Goal: Transaction & Acquisition: Purchase product/service

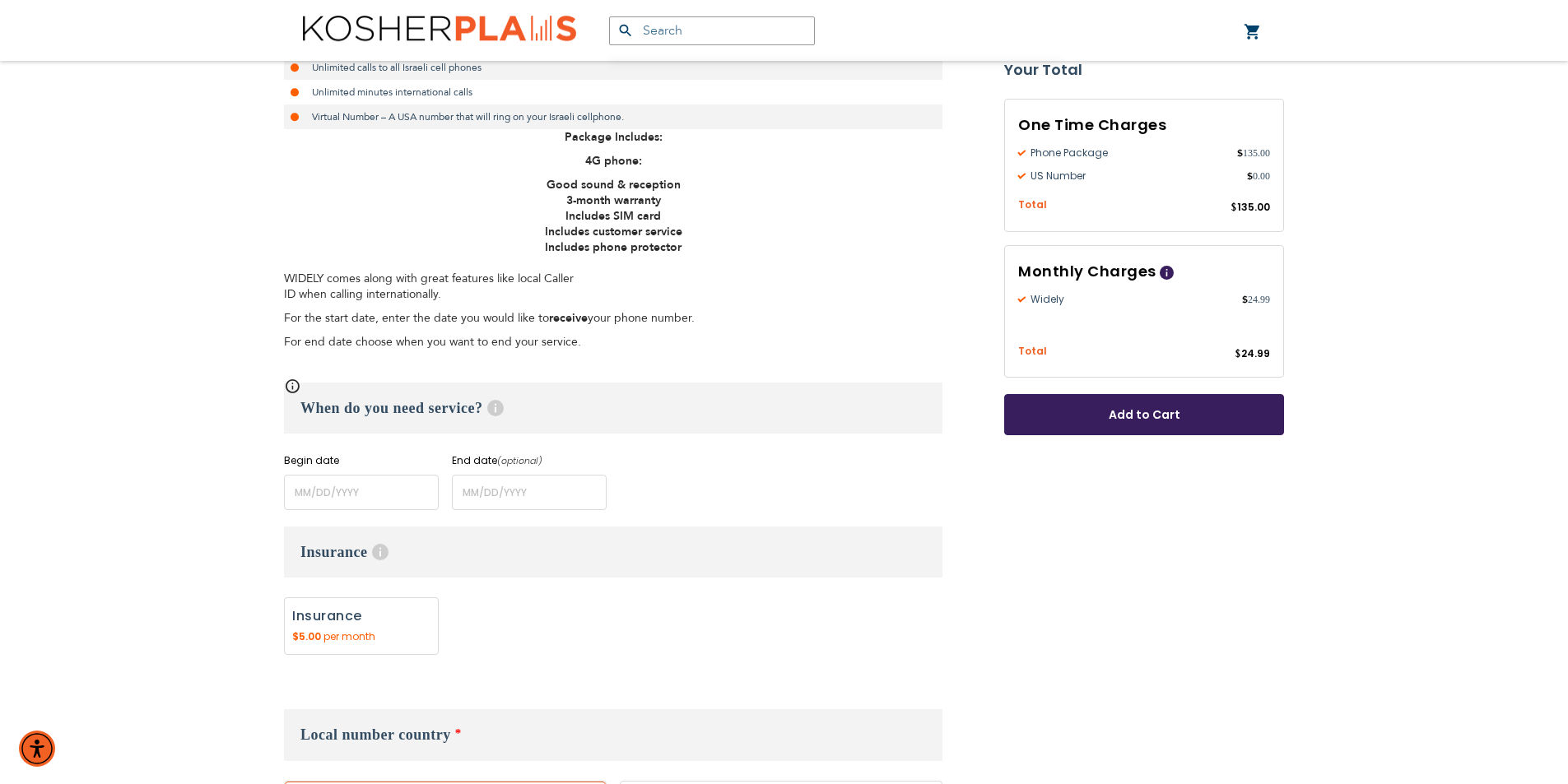
scroll to position [494, 0]
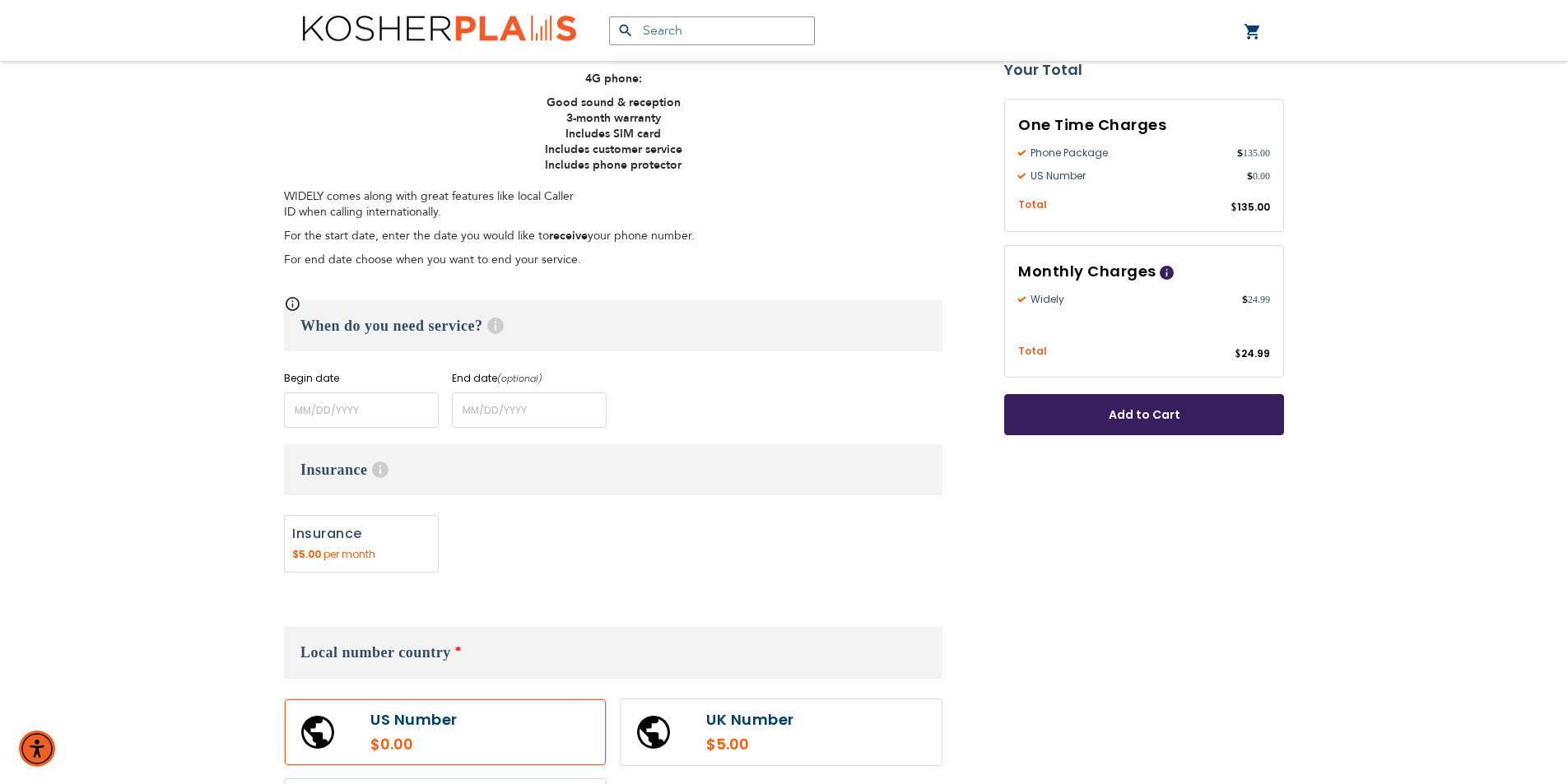
type input "Azaria"
click at [360, 418] on input "name" at bounding box center [361, 411] width 155 height 36
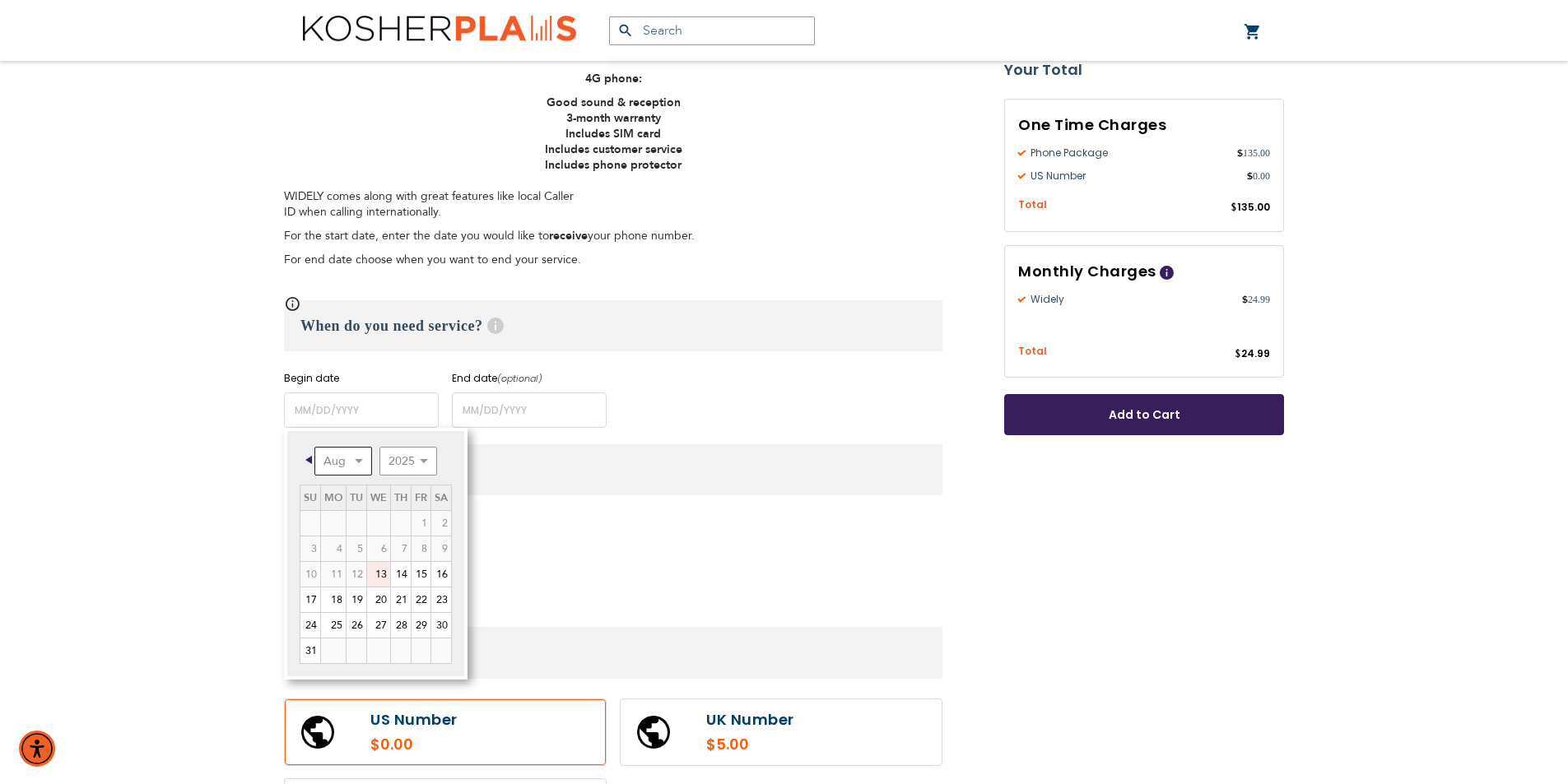
click at [356, 463] on select "Aug Sep Oct Nov Dec" at bounding box center [343, 460] width 58 height 29
click at [342, 526] on link "1" at bounding box center [332, 523] width 25 height 25
type input "[DATE]"
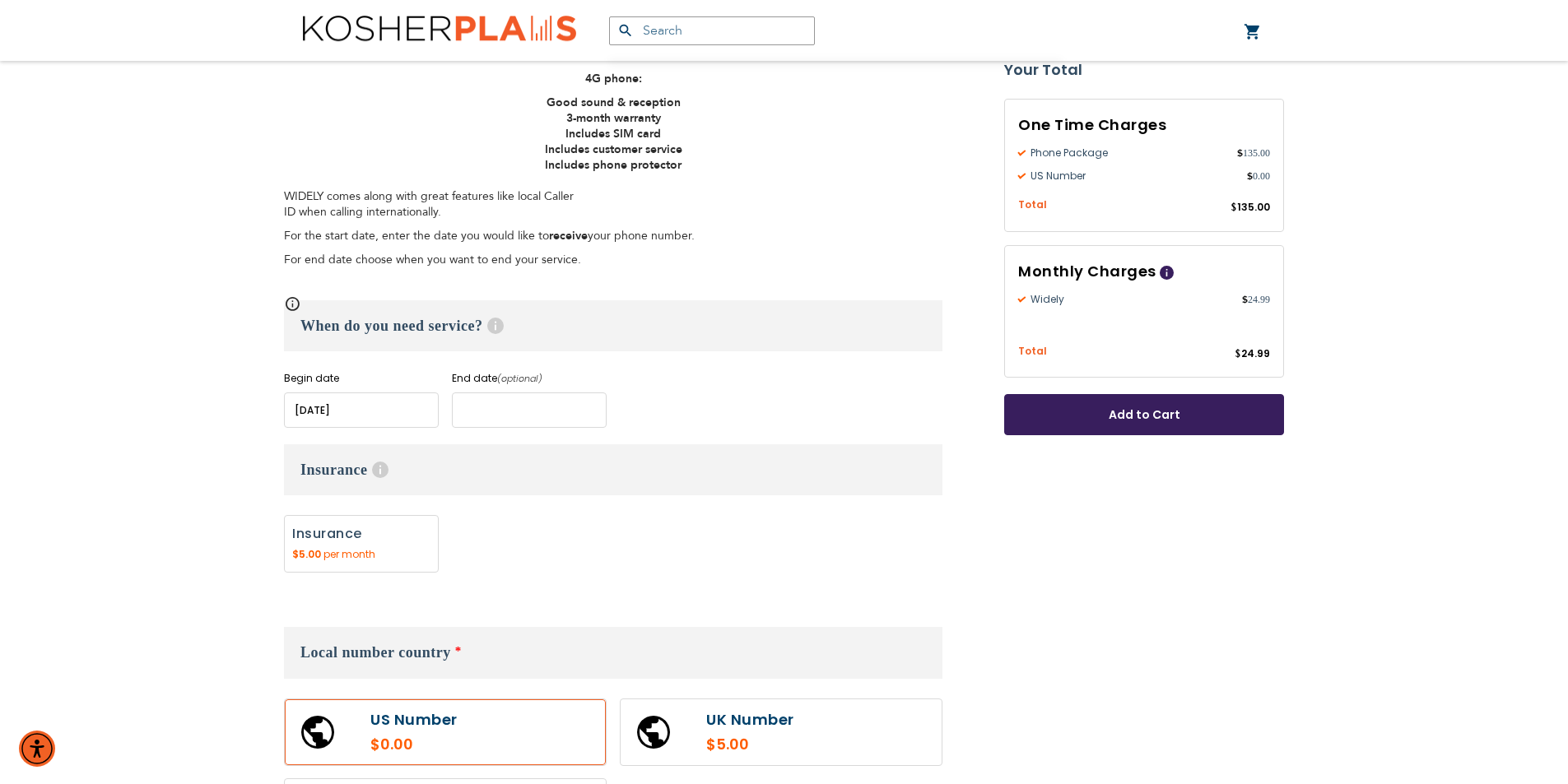
click at [508, 410] on input "name" at bounding box center [529, 411] width 155 height 36
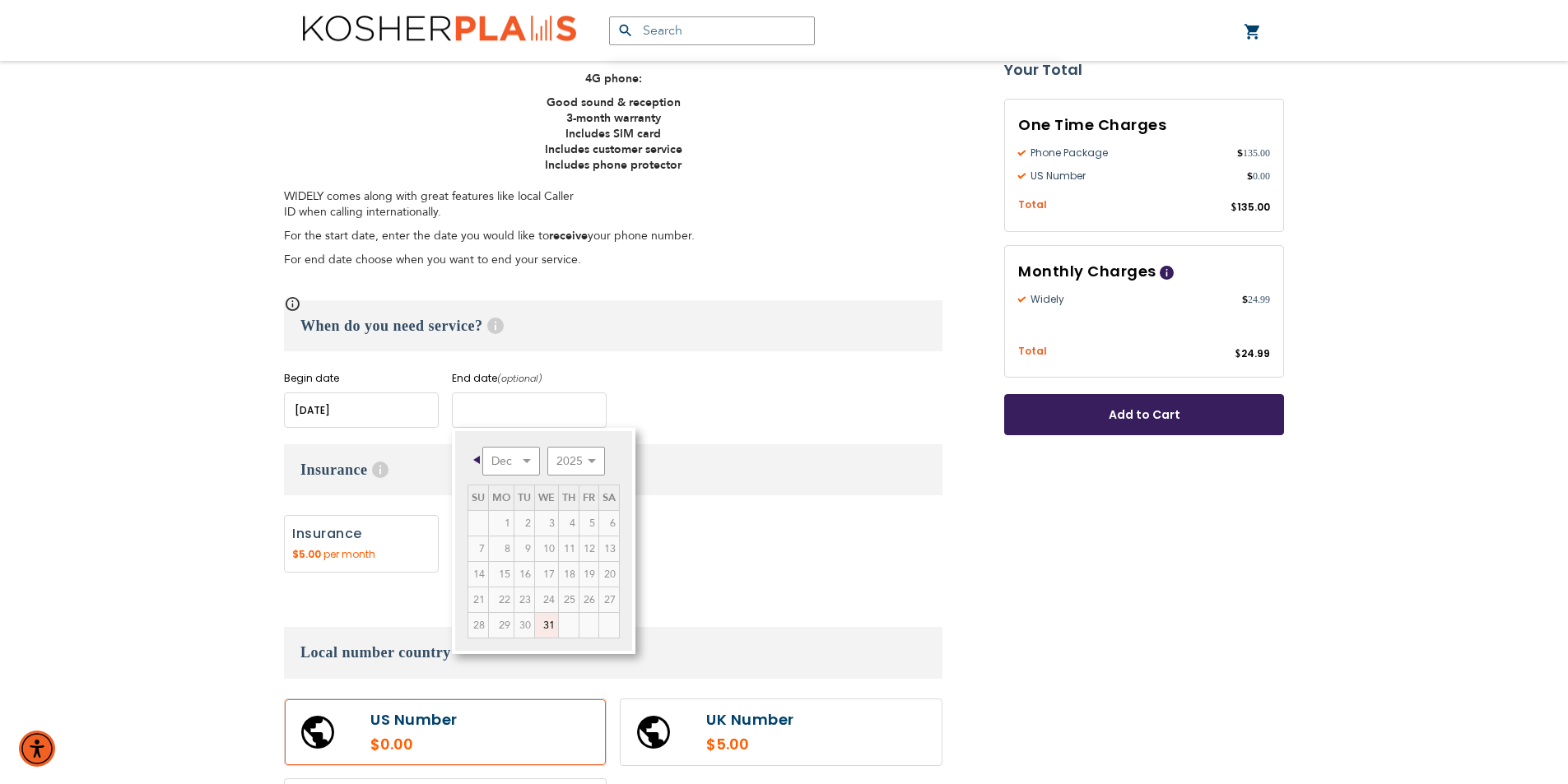
click at [554, 408] on input "name" at bounding box center [529, 411] width 155 height 36
click at [599, 511] on td "6" at bounding box center [609, 524] width 21 height 26
click at [559, 511] on td "4" at bounding box center [569, 524] width 21 height 26
click at [523, 511] on tr "1 2 3 4 5 6" at bounding box center [544, 524] width 152 height 26
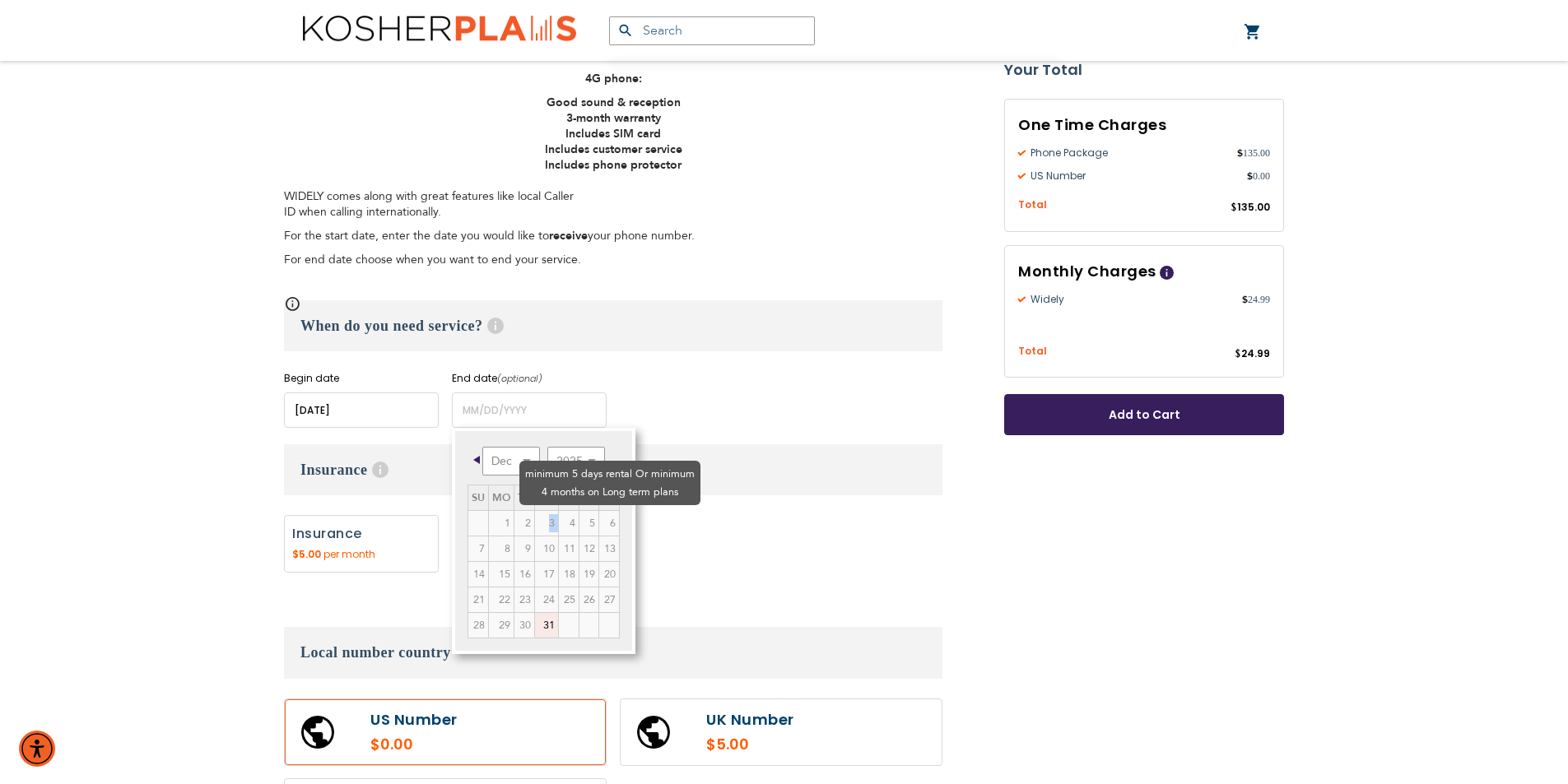
click at [559, 511] on td "4" at bounding box center [569, 524] width 21 height 26
click at [498, 459] on select "Dec" at bounding box center [511, 460] width 58 height 29
click at [569, 453] on select "2025 2026 2027 2028 2029 2030 2031 2032 2033 2034 2035" at bounding box center [576, 460] width 58 height 29
click at [526, 460] on select "Jan Feb Mar Apr May Jun [DATE] Aug Sep Oct Nov Dec" at bounding box center [511, 460] width 58 height 29
click at [523, 630] on link "30" at bounding box center [524, 625] width 20 height 25
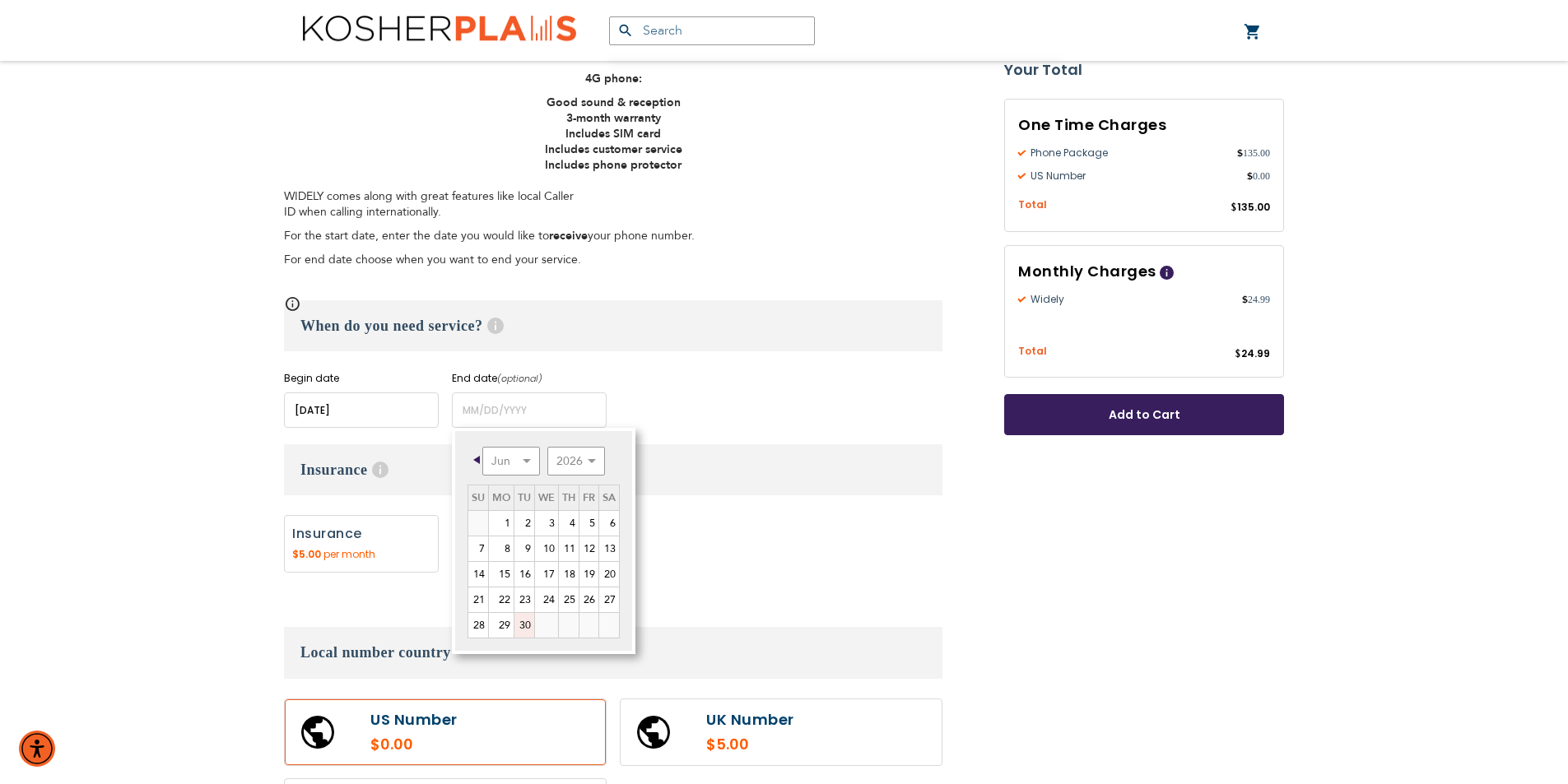
type input "[DATE]"
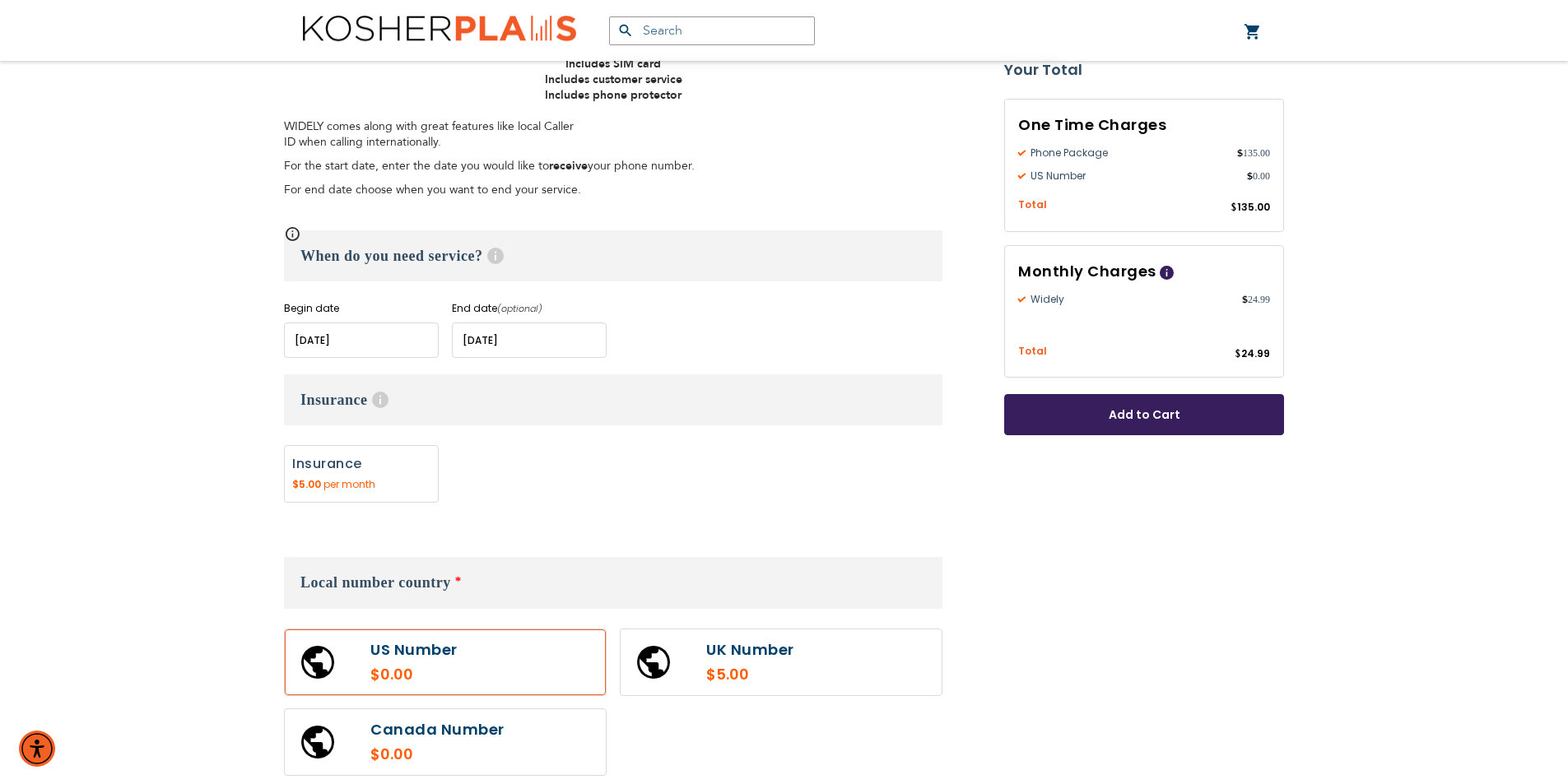
scroll to position [658, 0]
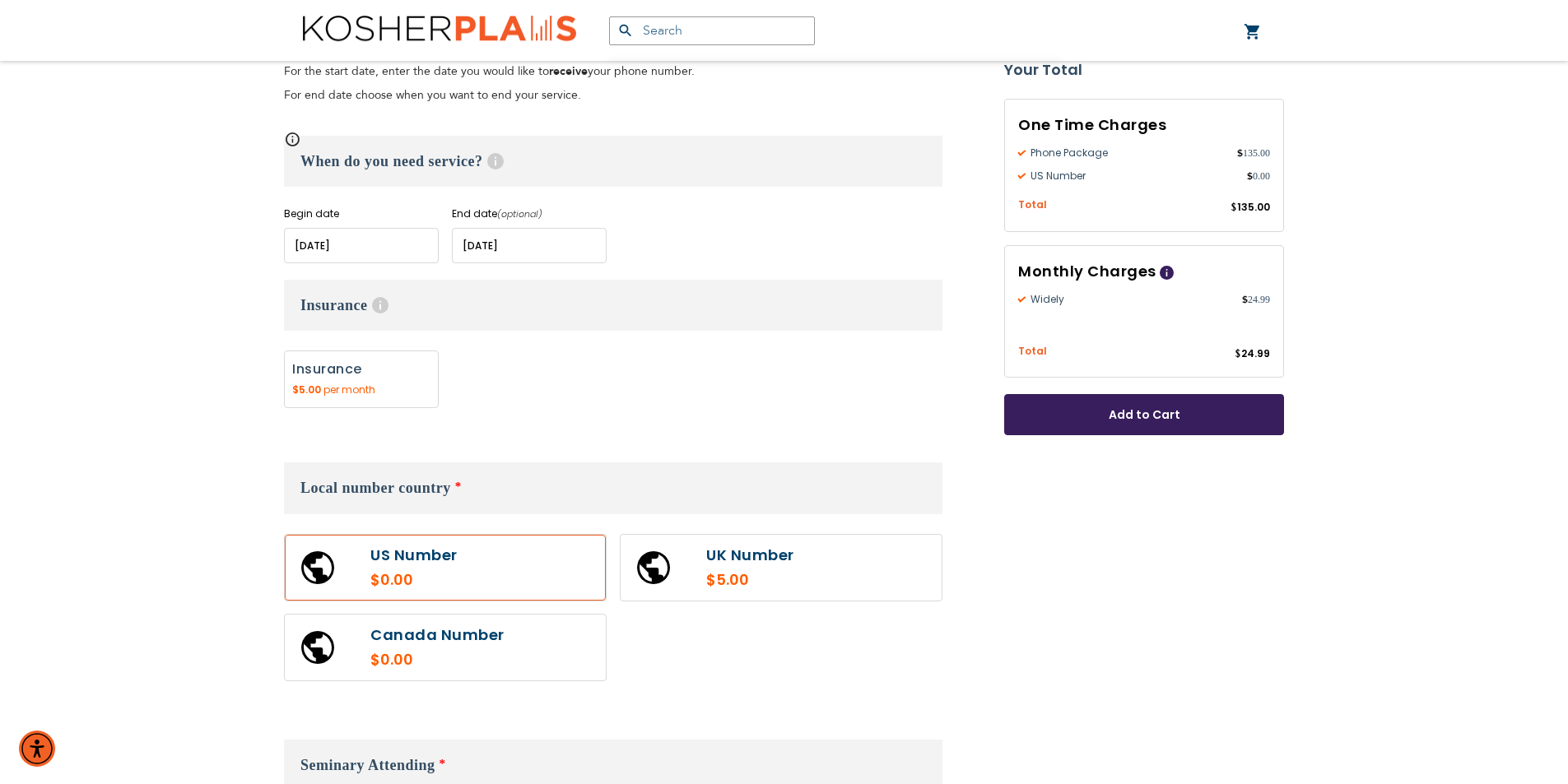
click at [349, 388] on label "Add" at bounding box center [361, 379] width 155 height 58
radio input "true"
click at [349, 388] on label "Add" at bounding box center [361, 379] width 155 height 58
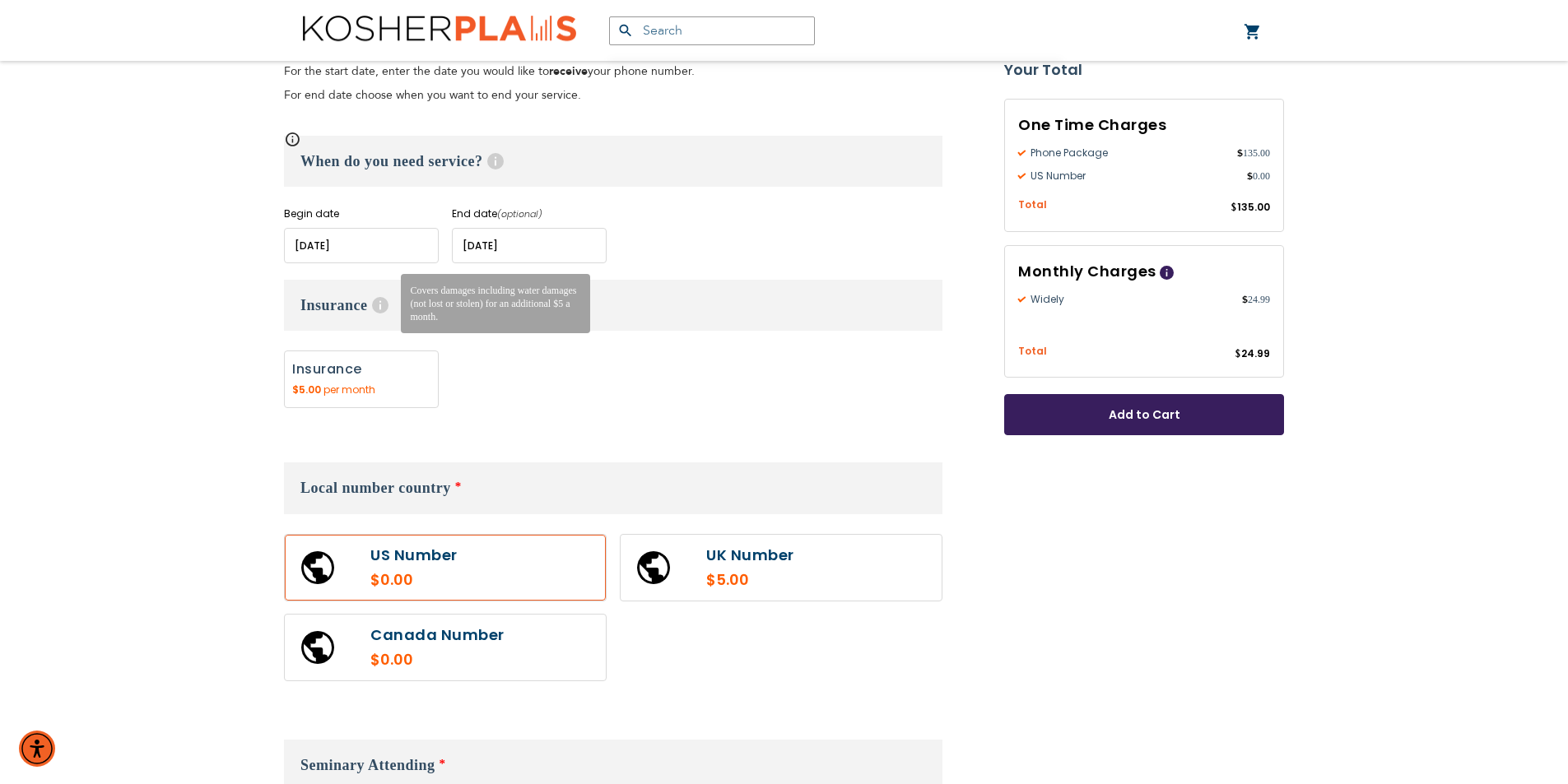
click at [380, 311] on span "Help" at bounding box center [380, 305] width 17 height 17
click at [529, 578] on label at bounding box center [445, 568] width 321 height 65
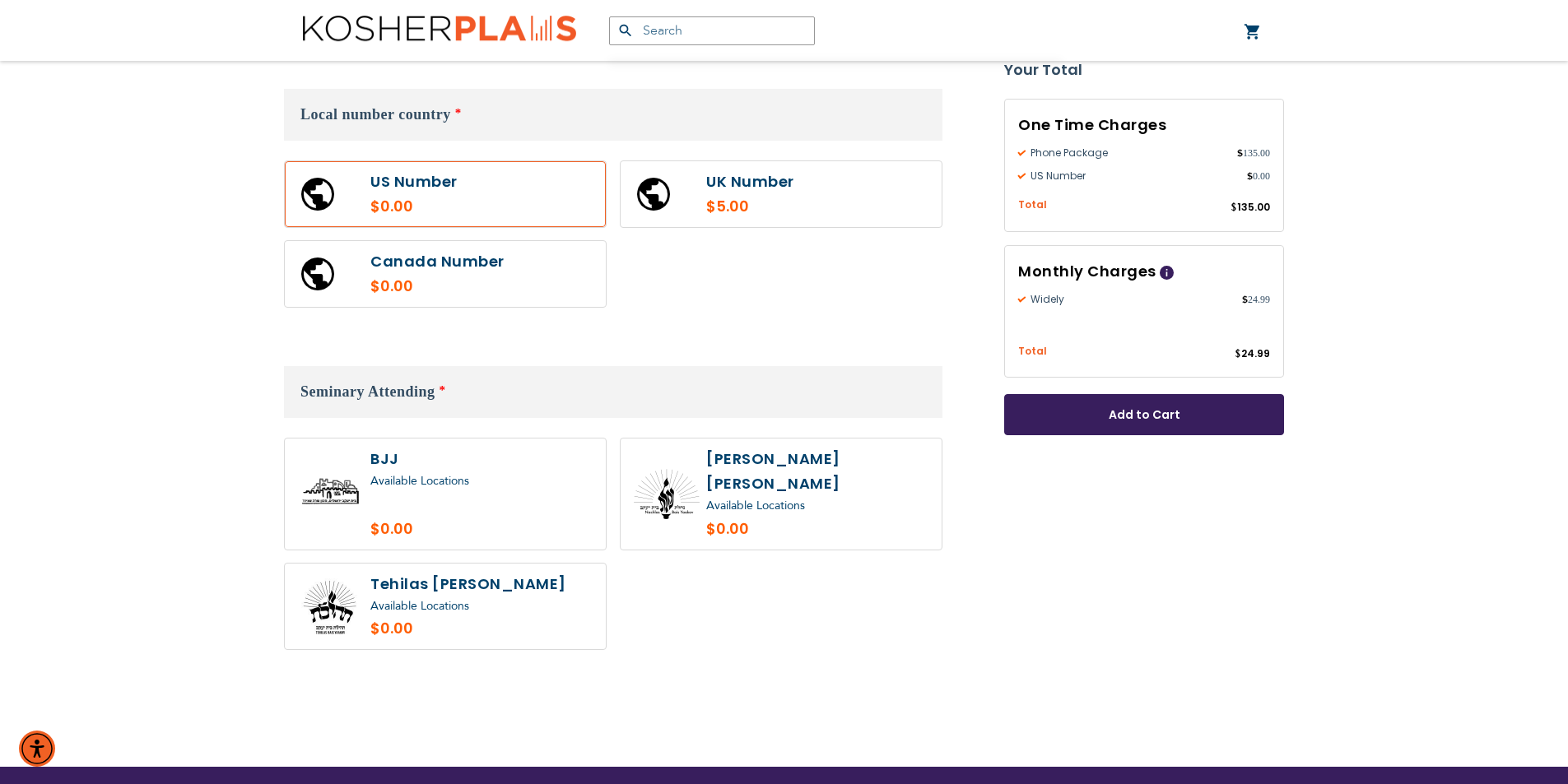
scroll to position [1070, 0]
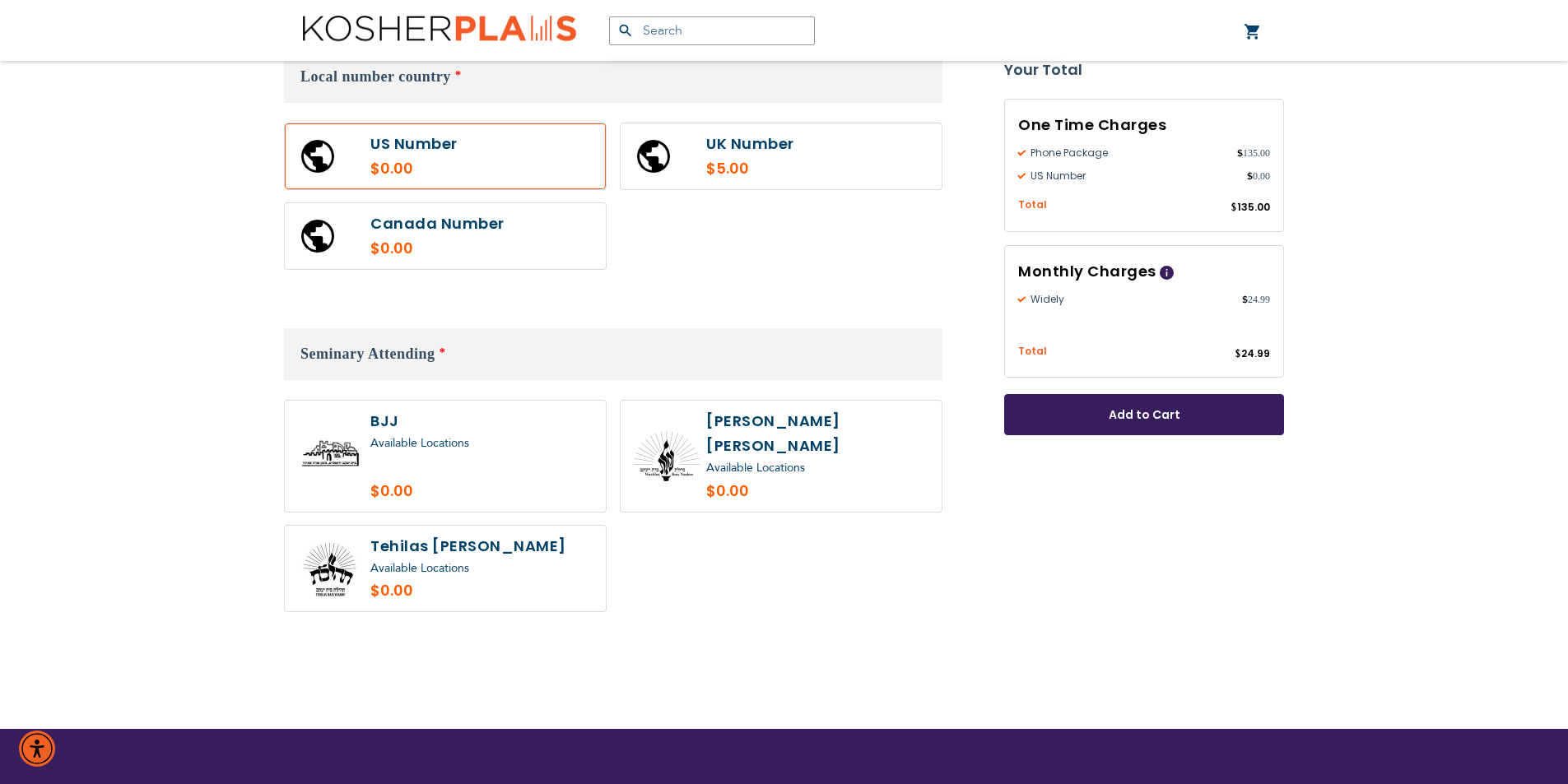
click at [738, 460] on span "Available Locations" at bounding box center [755, 468] width 99 height 16
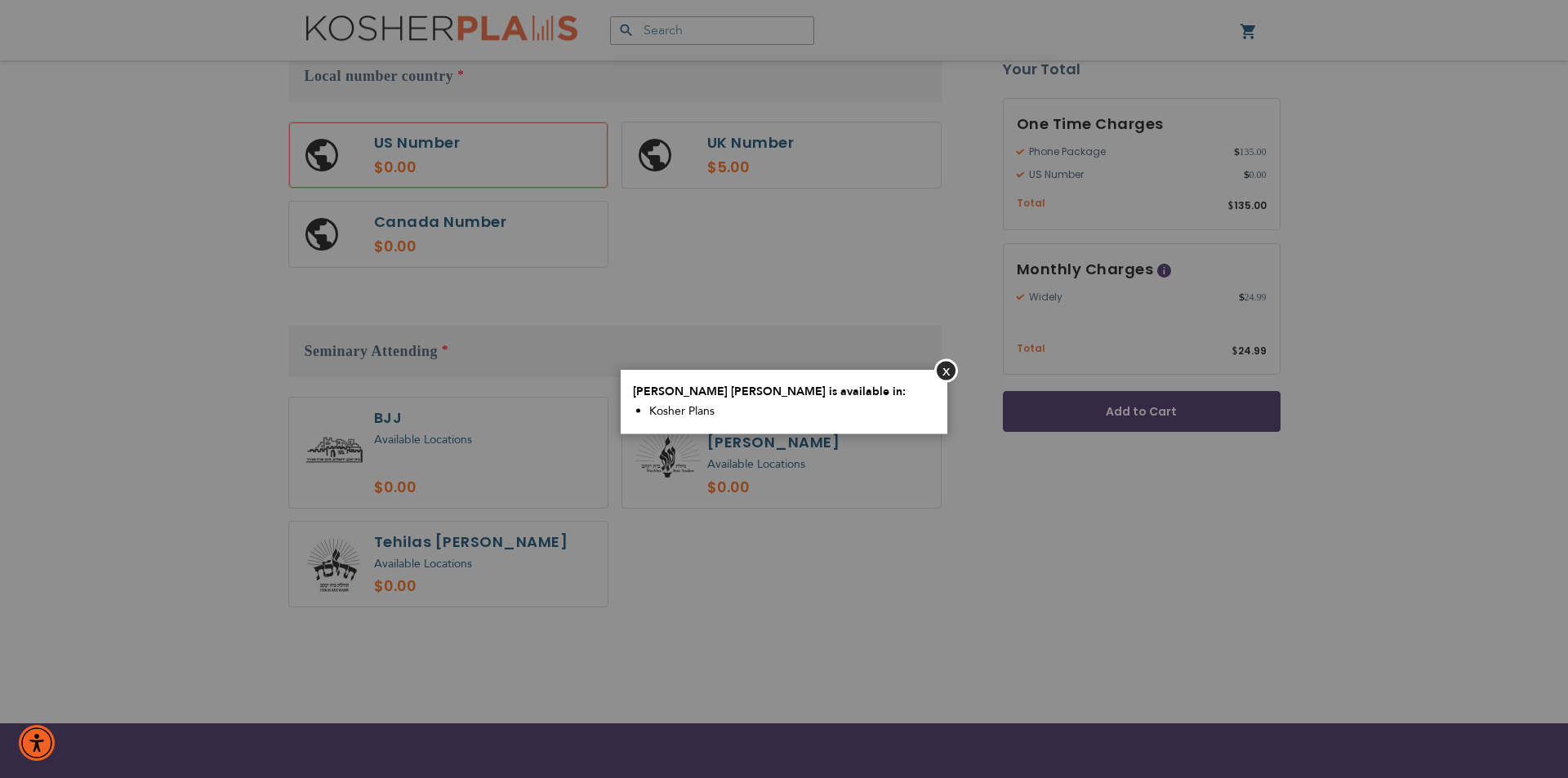
click at [784, 461] on aside "Close [PERSON_NAME] [PERSON_NAME] is available in: Kosher Plans" at bounding box center [784, 389] width 1568 height 778
click at [954, 371] on button "Close" at bounding box center [947, 370] width 24 height 24
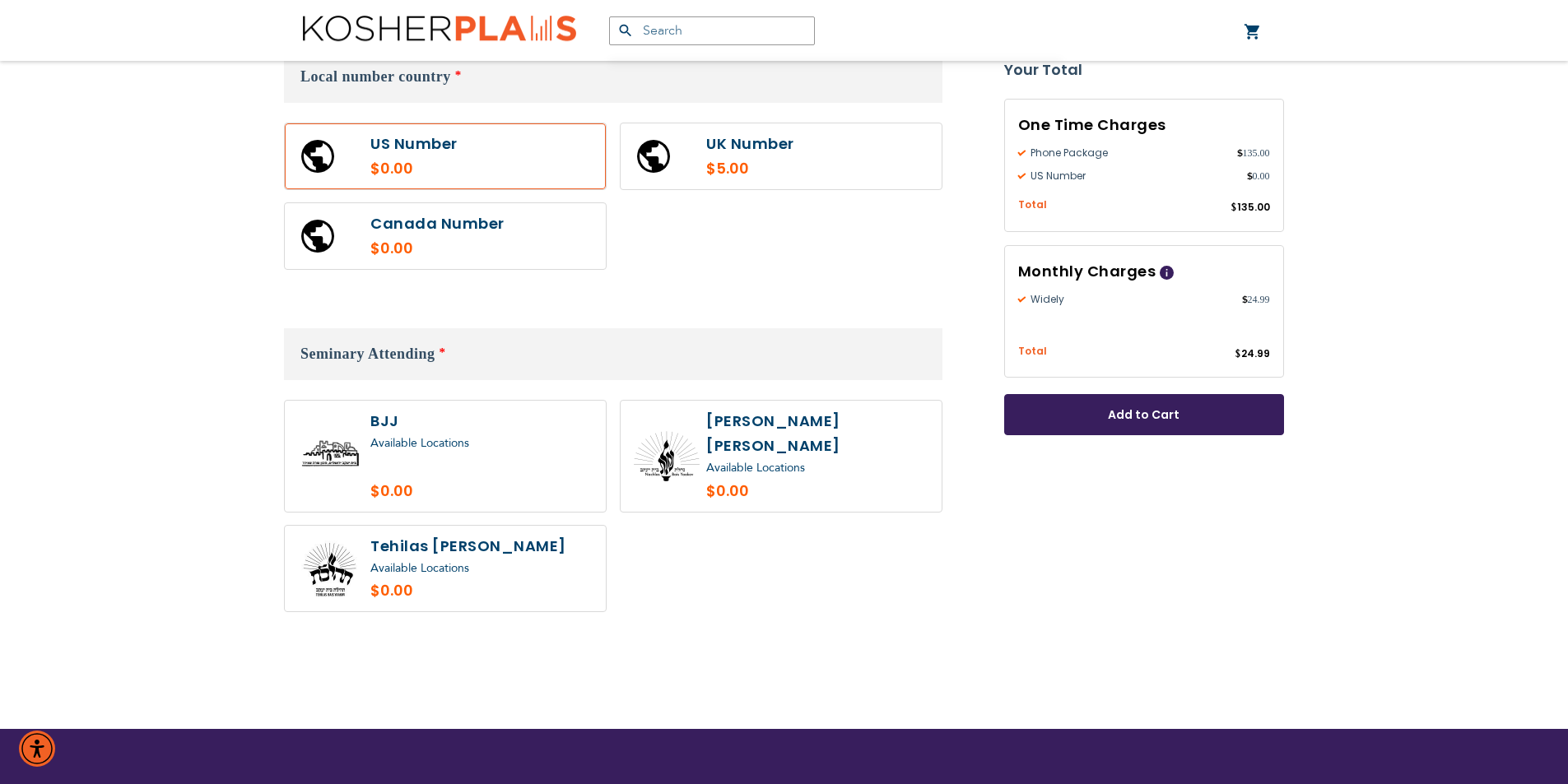
click at [828, 458] on div "Available Locations" at bounding box center [817, 468] width 222 height 21
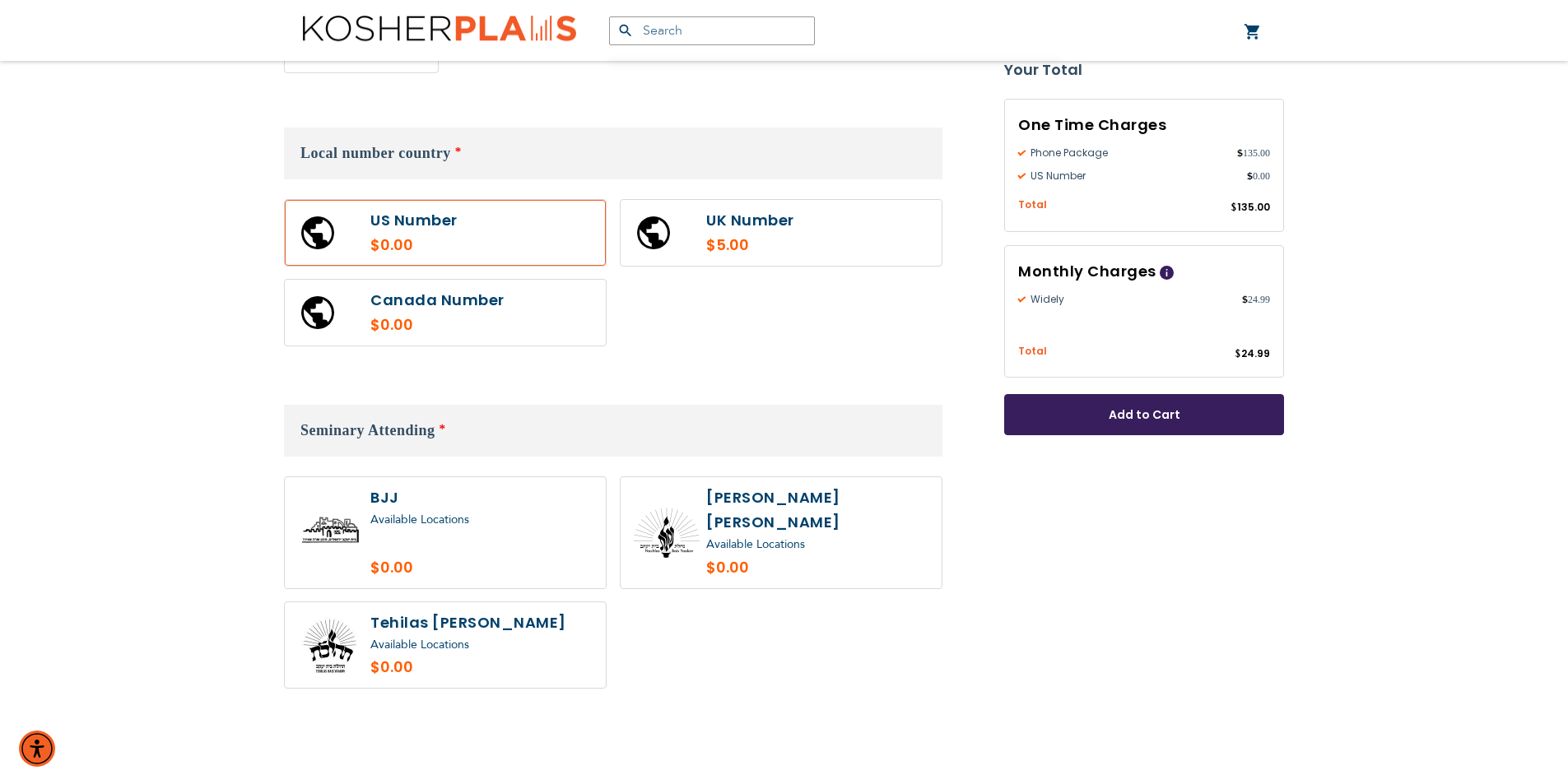
scroll to position [992, 0]
click at [692, 508] on label at bounding box center [780, 534] width 321 height 111
radio input "true"
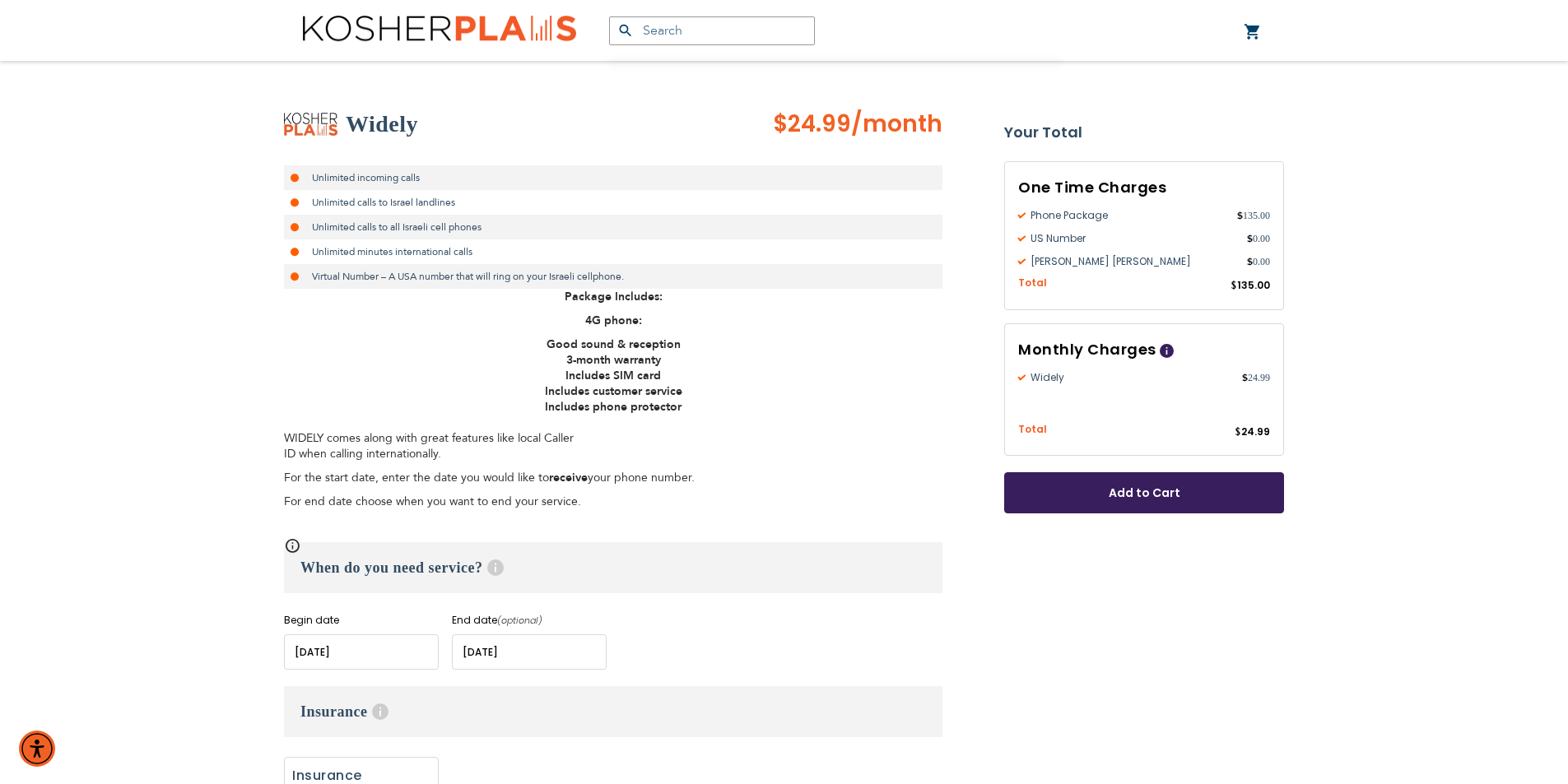
scroll to position [87, 0]
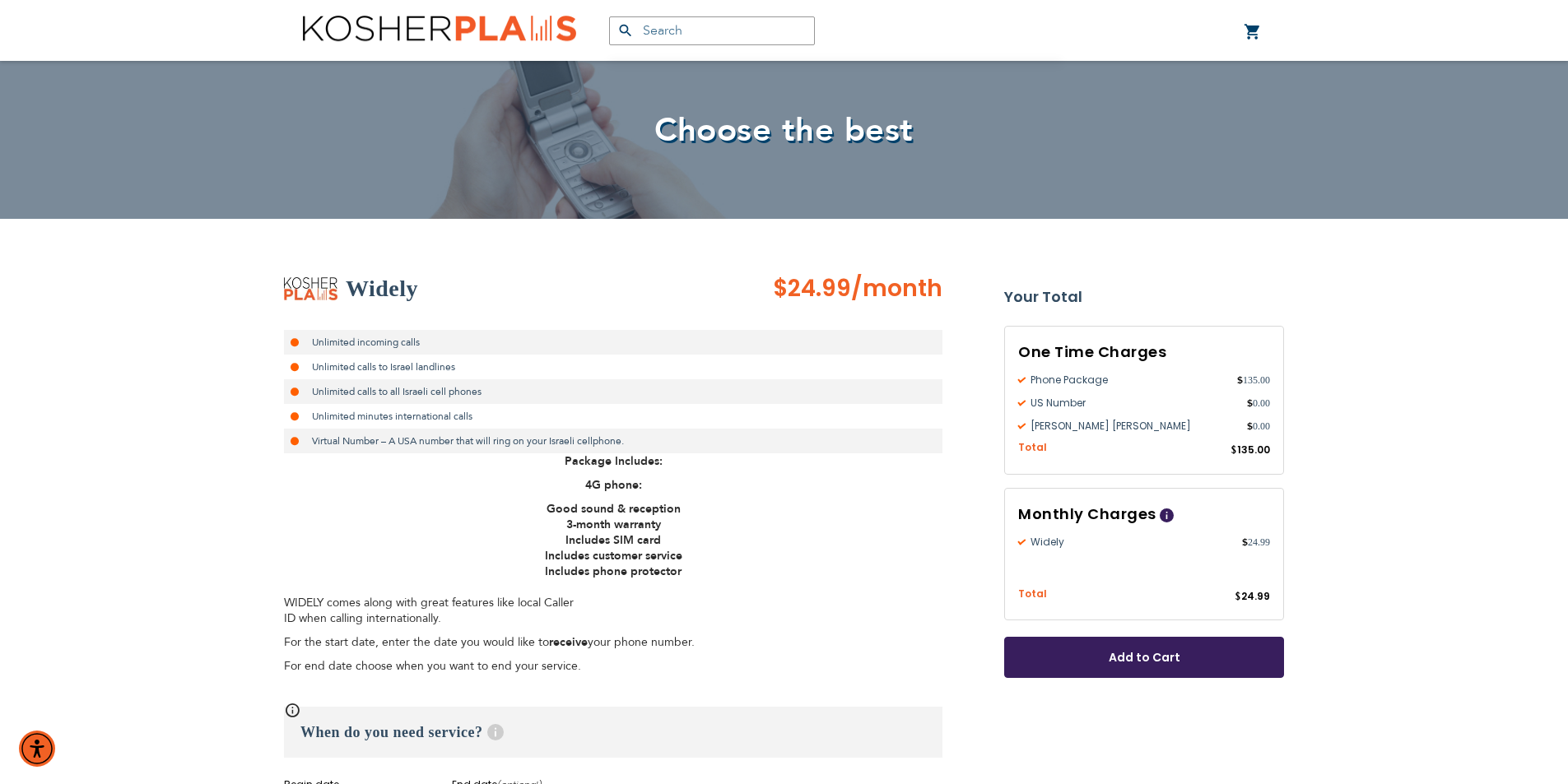
click at [1163, 648] on button "Add to Cart" at bounding box center [1144, 657] width 280 height 41
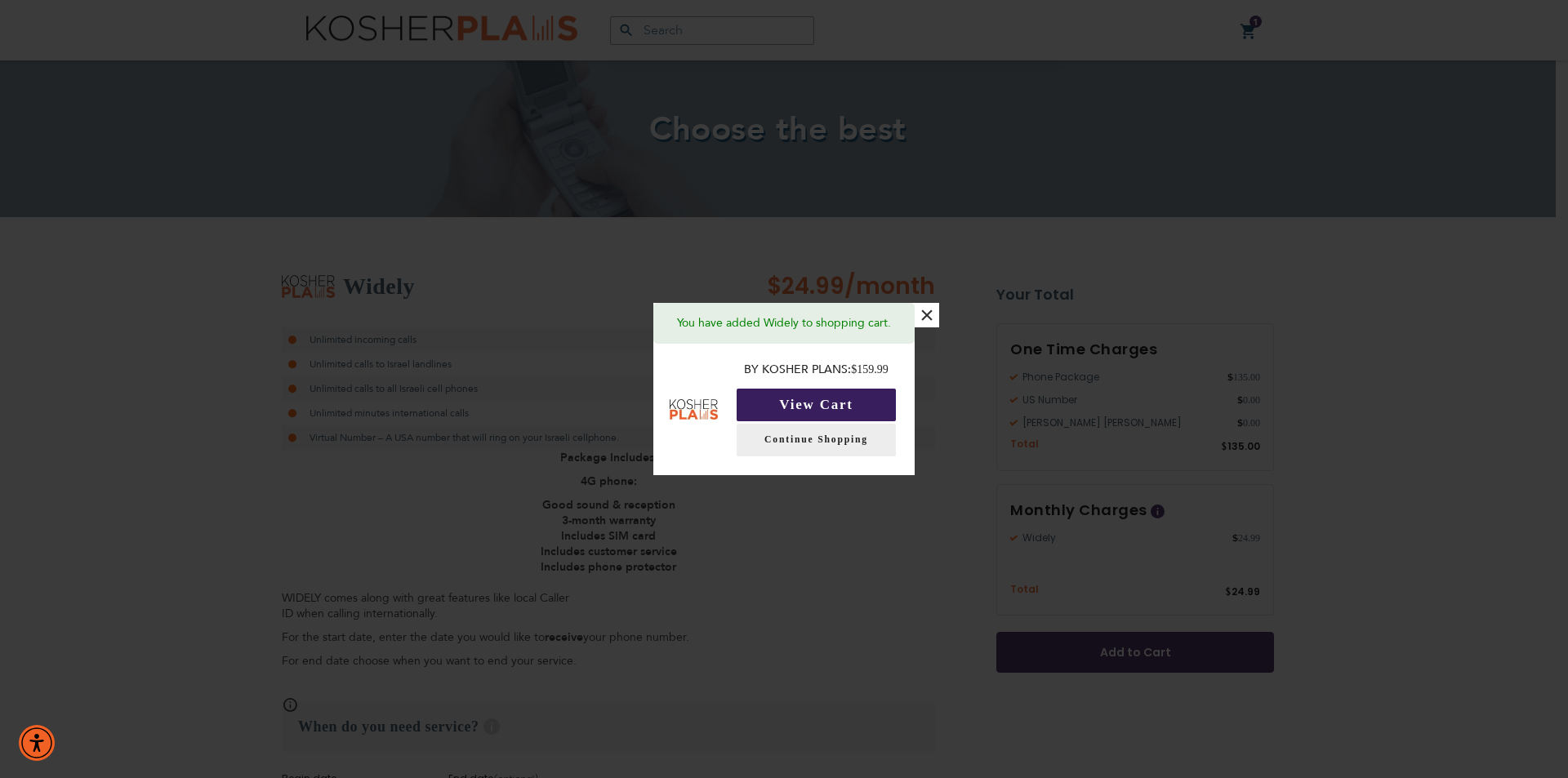
click at [863, 407] on button "View Cart" at bounding box center [817, 405] width 160 height 32
